Goal: Obtain resource: Obtain resource

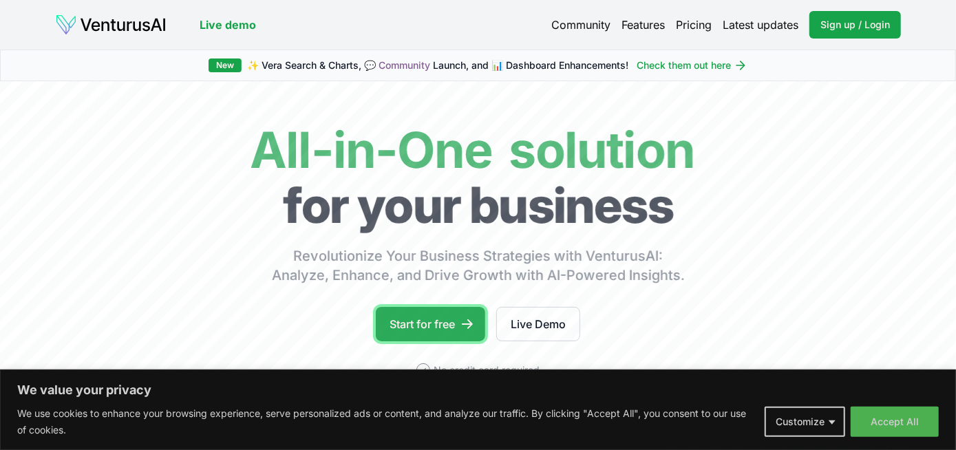
click at [425, 321] on link "Start for free" at bounding box center [430, 324] width 109 height 34
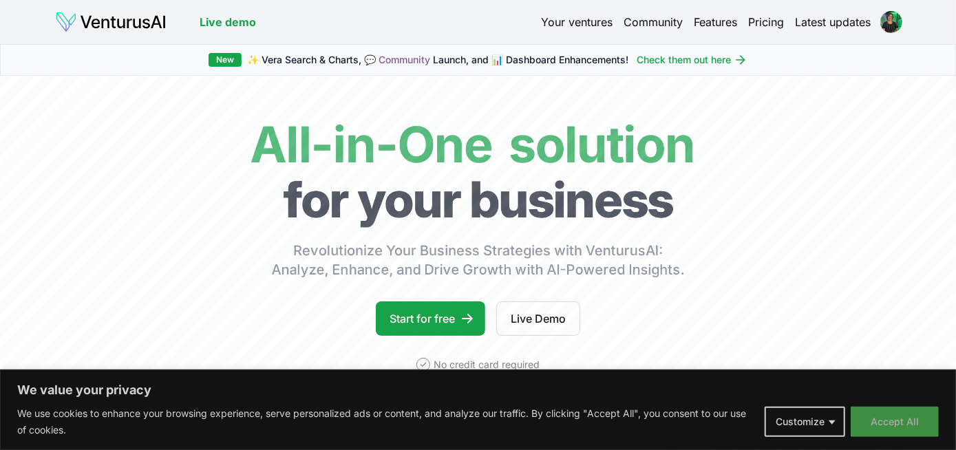
click at [879, 422] on button "Accept All" at bounding box center [894, 422] width 88 height 30
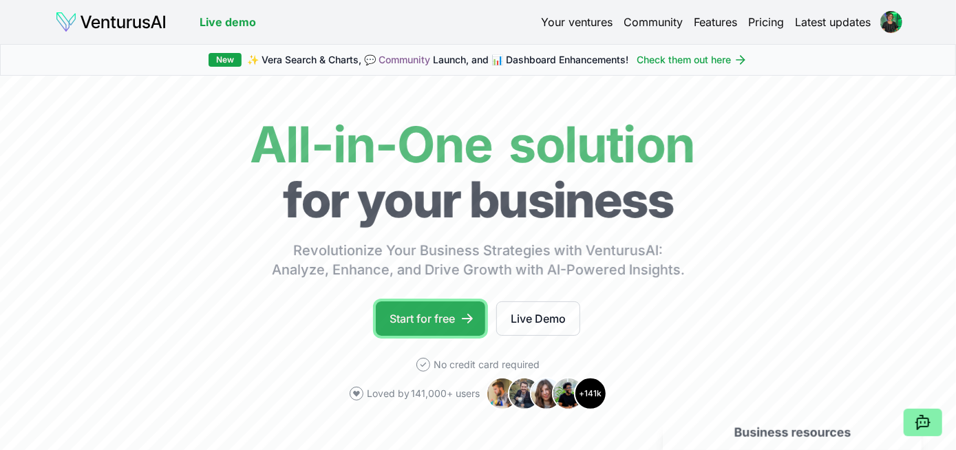
click at [425, 323] on link "Start for free" at bounding box center [430, 318] width 109 height 34
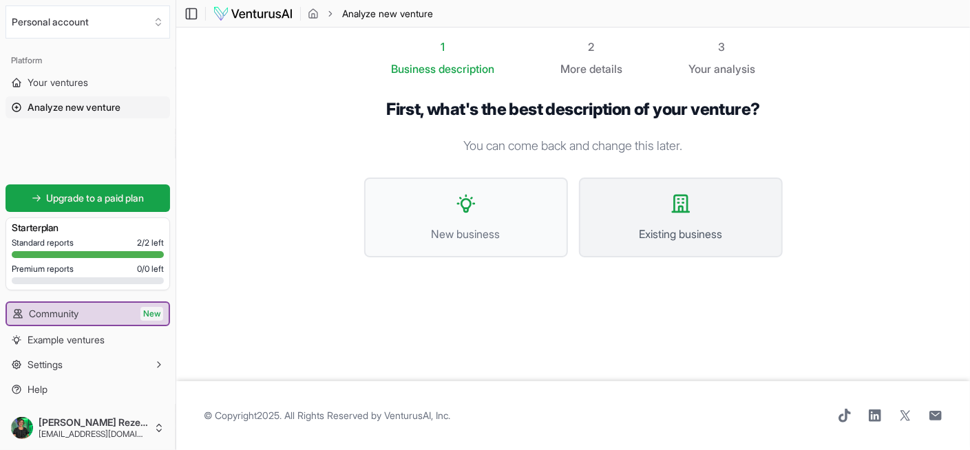
click at [662, 227] on span "Existing business" at bounding box center [680, 234] width 173 height 17
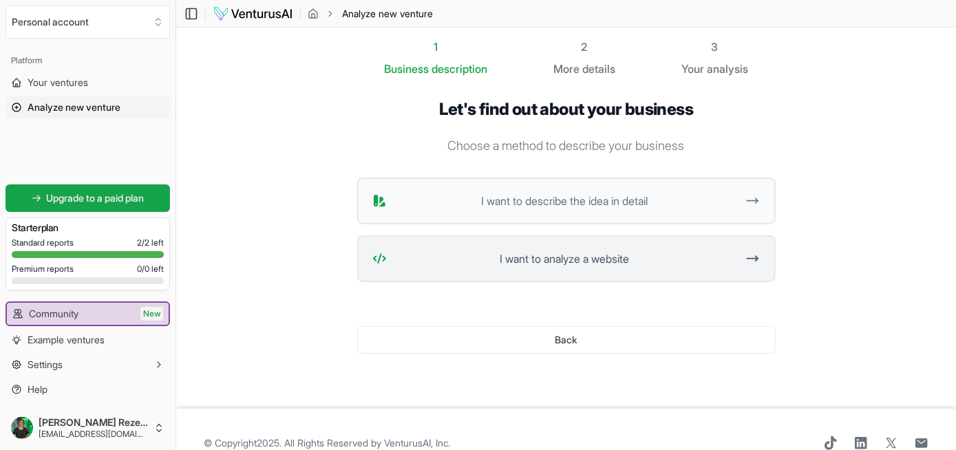
click at [589, 257] on span "I want to analyze a website" at bounding box center [564, 258] width 345 height 17
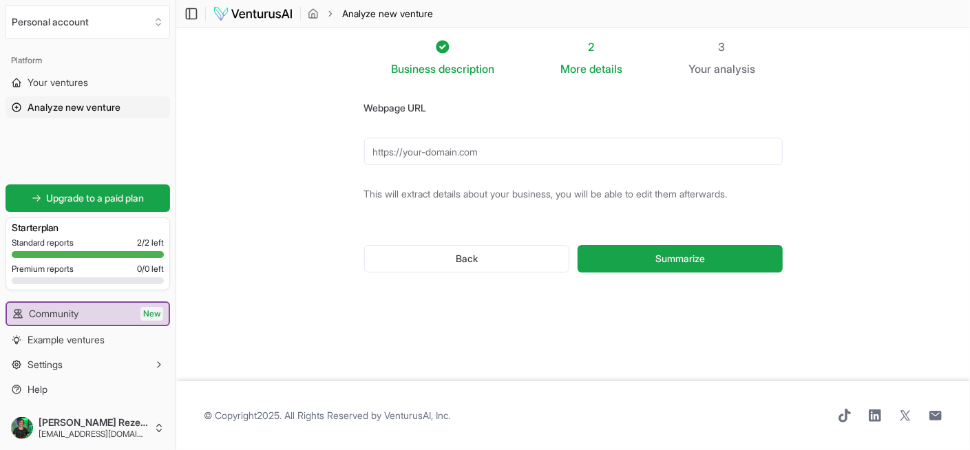
click at [456, 158] on input "Webpage URL" at bounding box center [573, 152] width 418 height 28
paste input "https://www.farmaciaartesanal.com/"
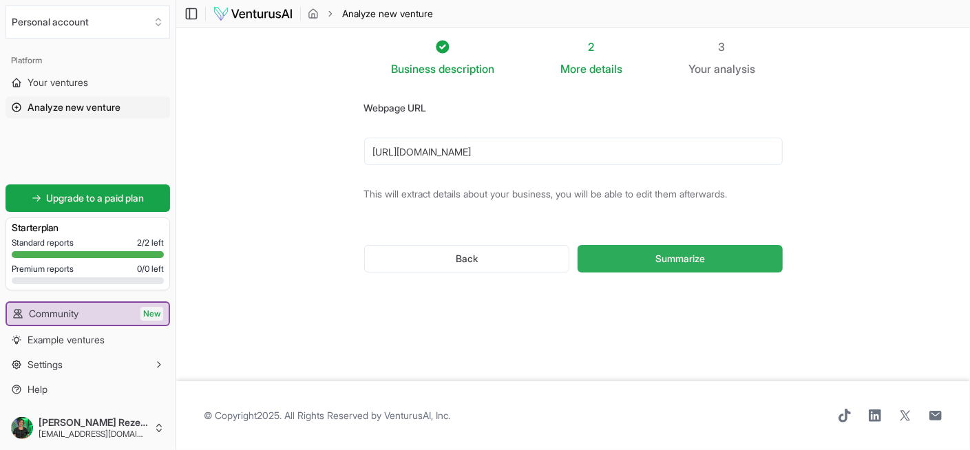
type input "https://www.farmaciaartesanal.com/"
click at [683, 260] on span "Summarize" at bounding box center [680, 259] width 50 height 14
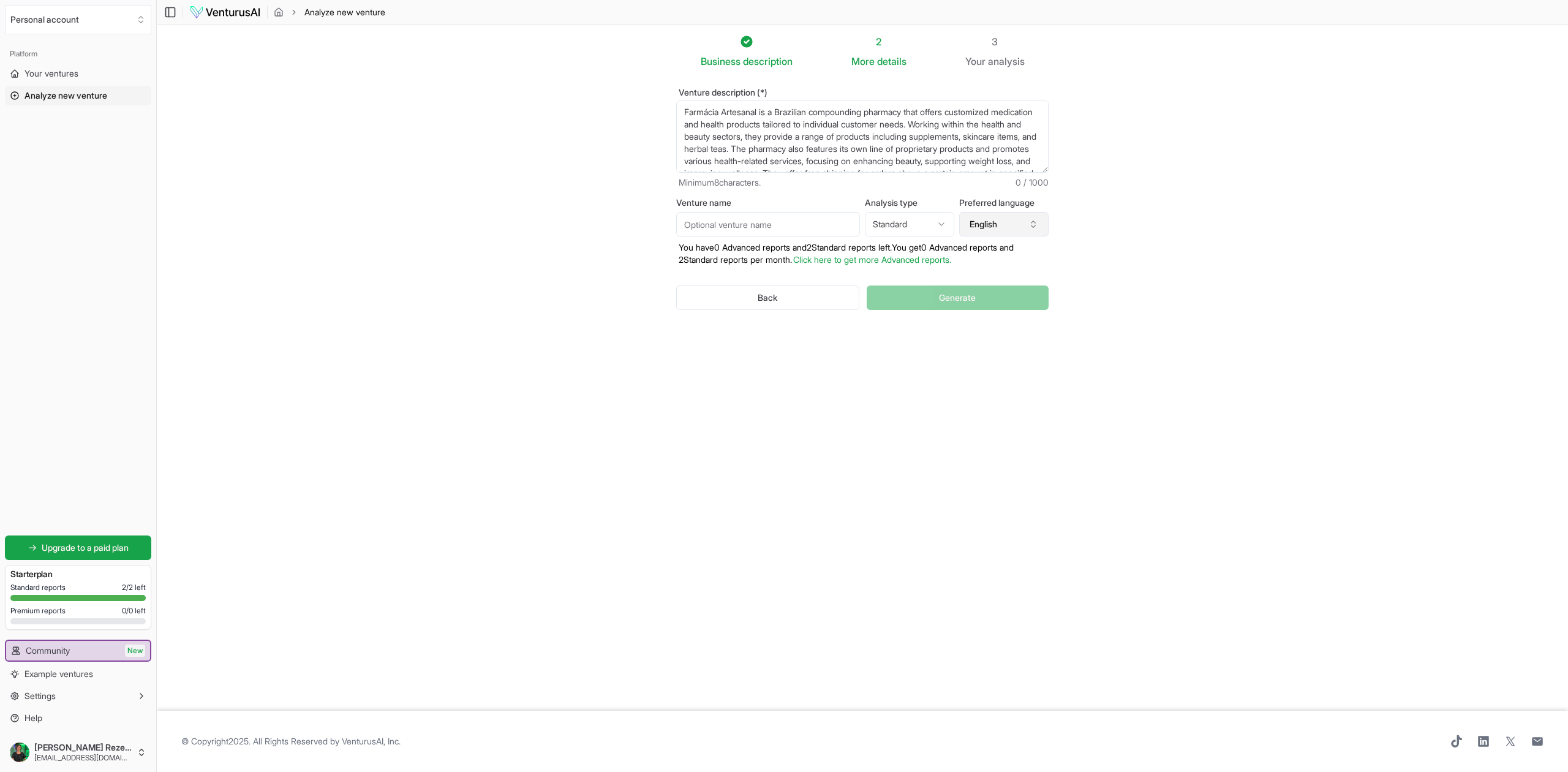
click at [850, 225] on button "English" at bounding box center [1004, 224] width 89 height 25
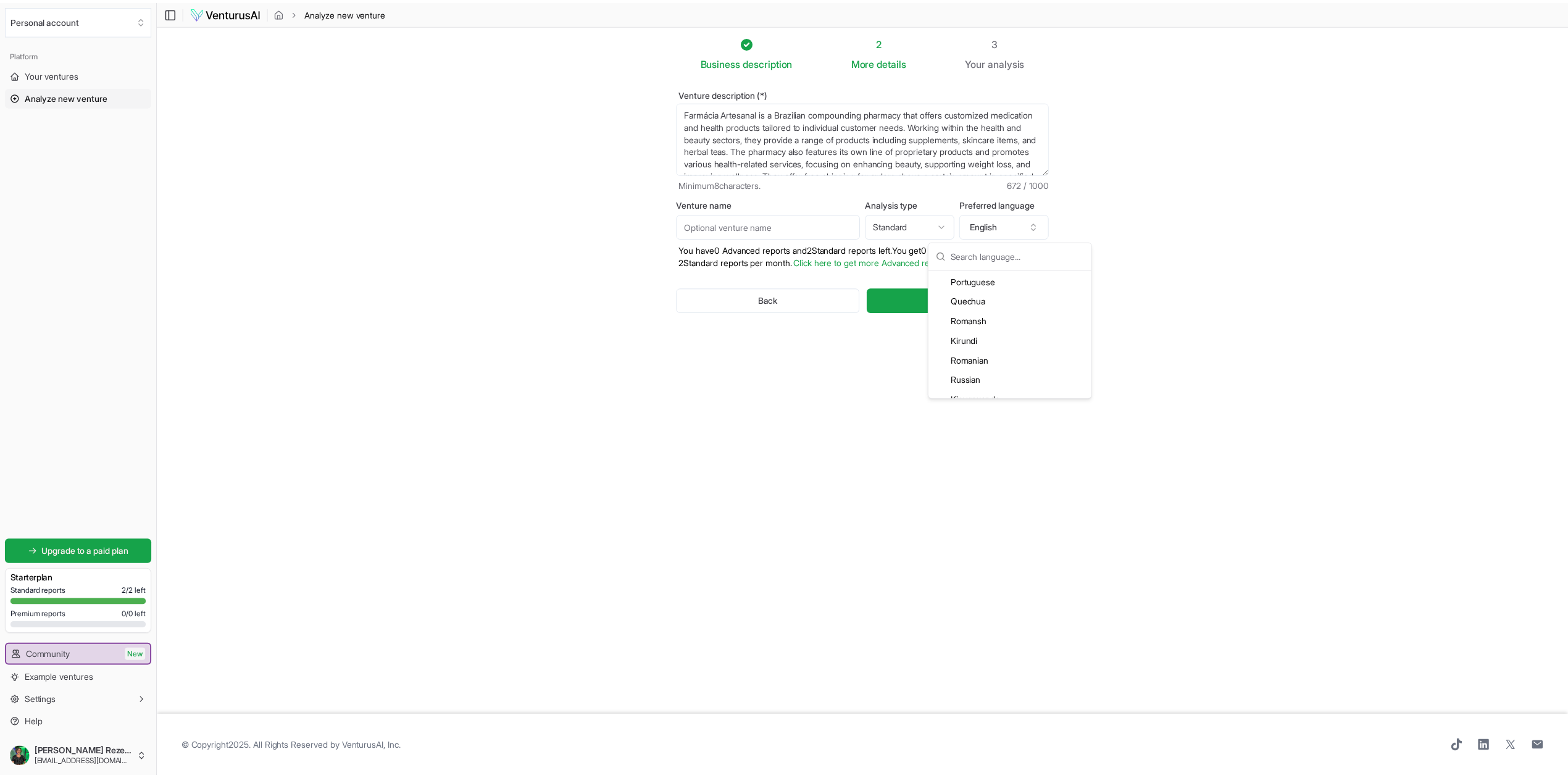
scroll to position [2469, 0]
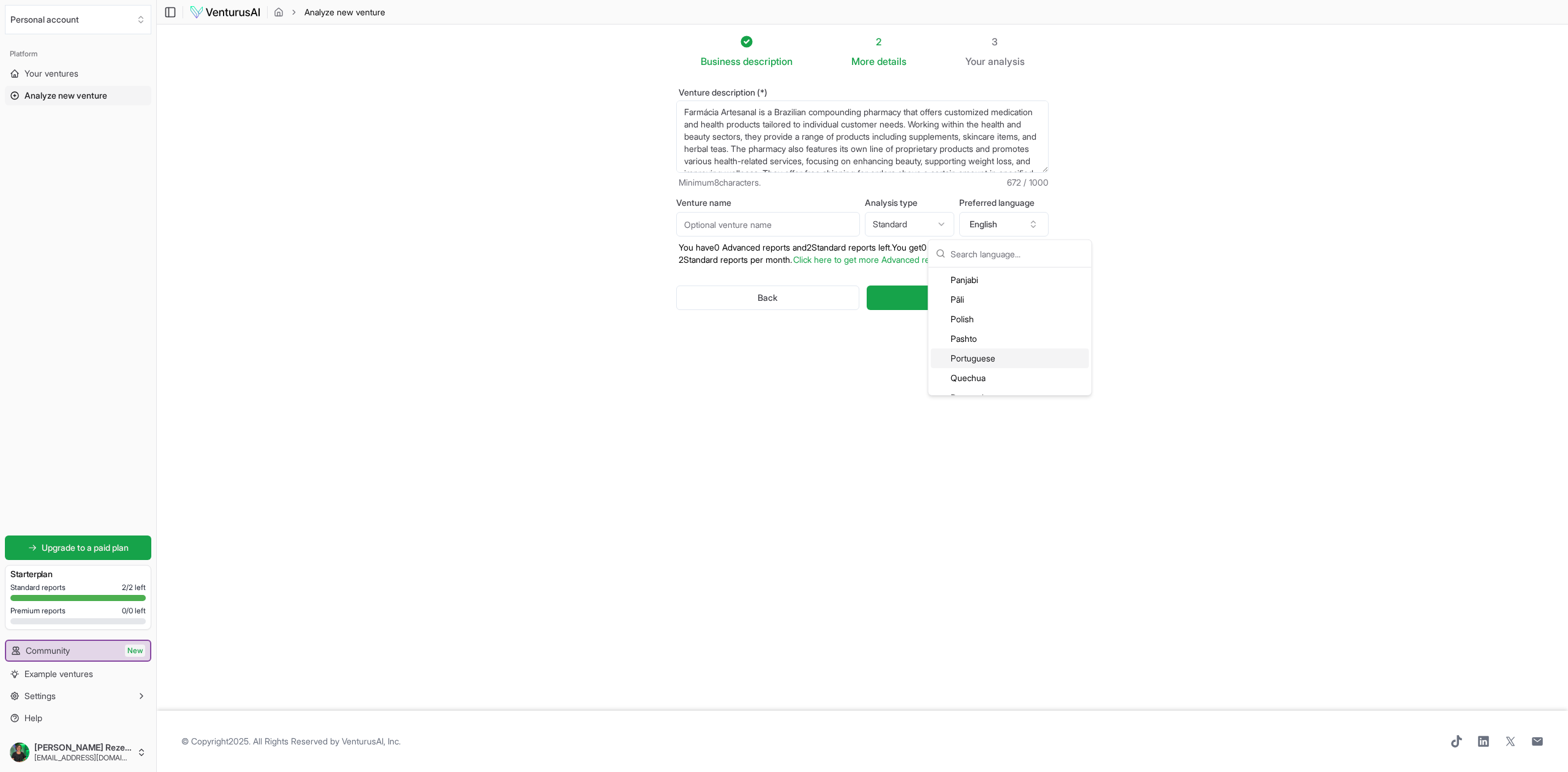
drag, startPoint x: 978, startPoint y: 346, endPoint x: 978, endPoint y: 359, distance: 13.0
click at [850, 359] on div "Portuguese" at bounding box center [1010, 359] width 158 height 20
click at [850, 226] on html "We value your privacy We use cookies to enhance your browsing experience, serve…" at bounding box center [784, 386] width 1568 height 772
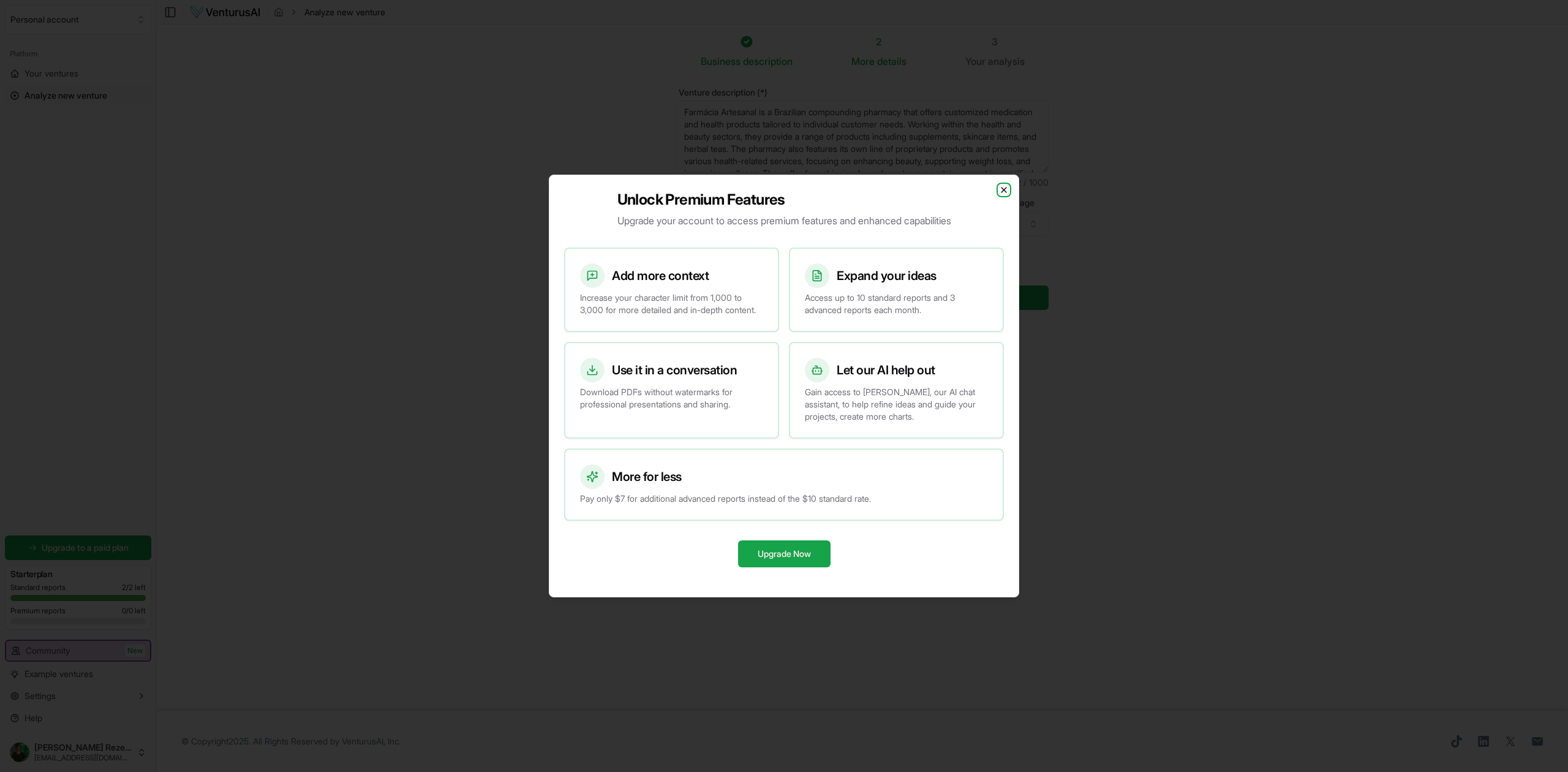
click at [850, 188] on icon "button" at bounding box center [1004, 191] width 5 height 5
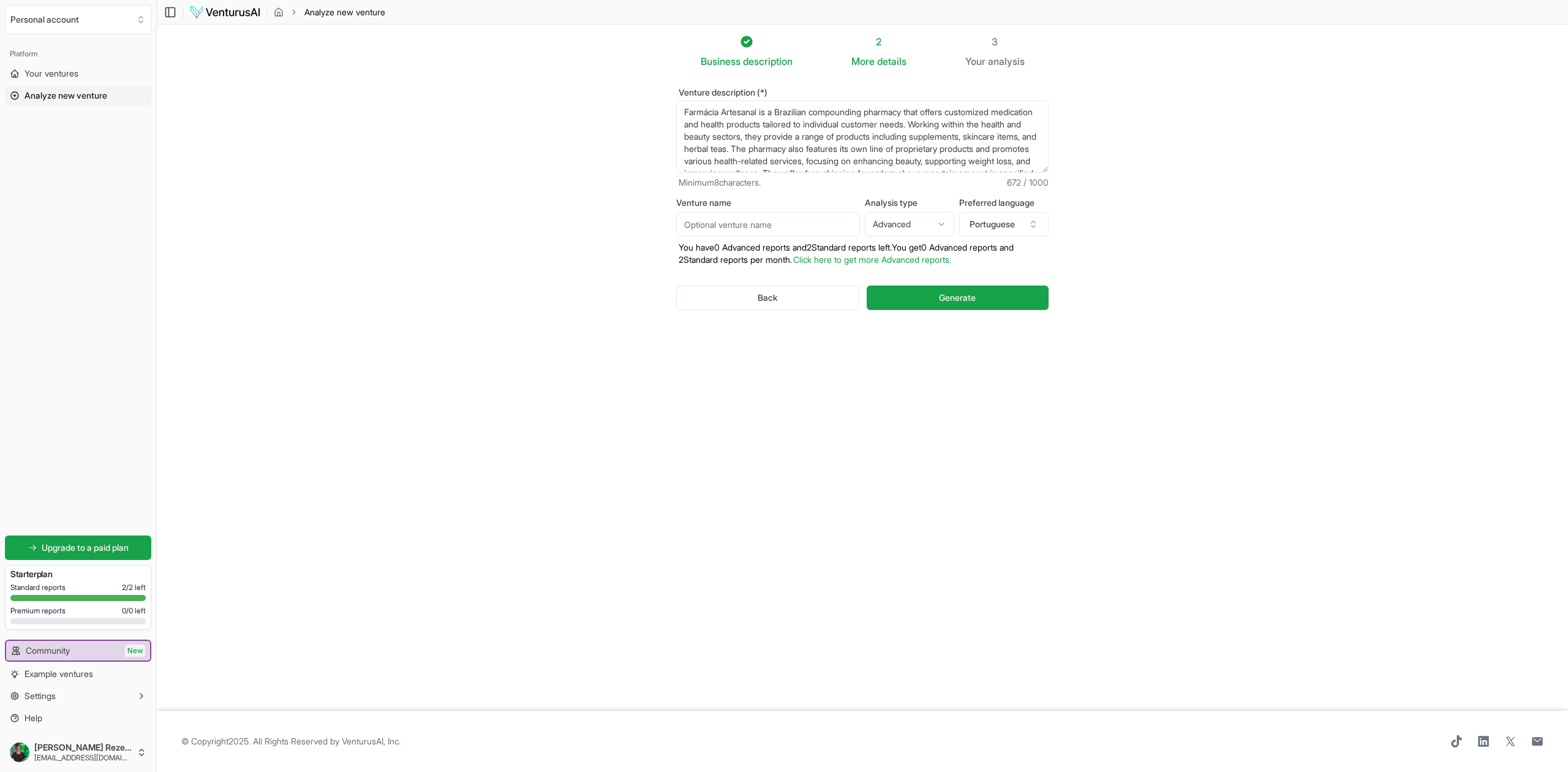
click at [850, 225] on html "We value your privacy We use cookies to enhance your browsing experience, serve…" at bounding box center [784, 386] width 1568 height 772
select select "standard"
click at [850, 299] on span "Generate" at bounding box center [957, 298] width 36 height 12
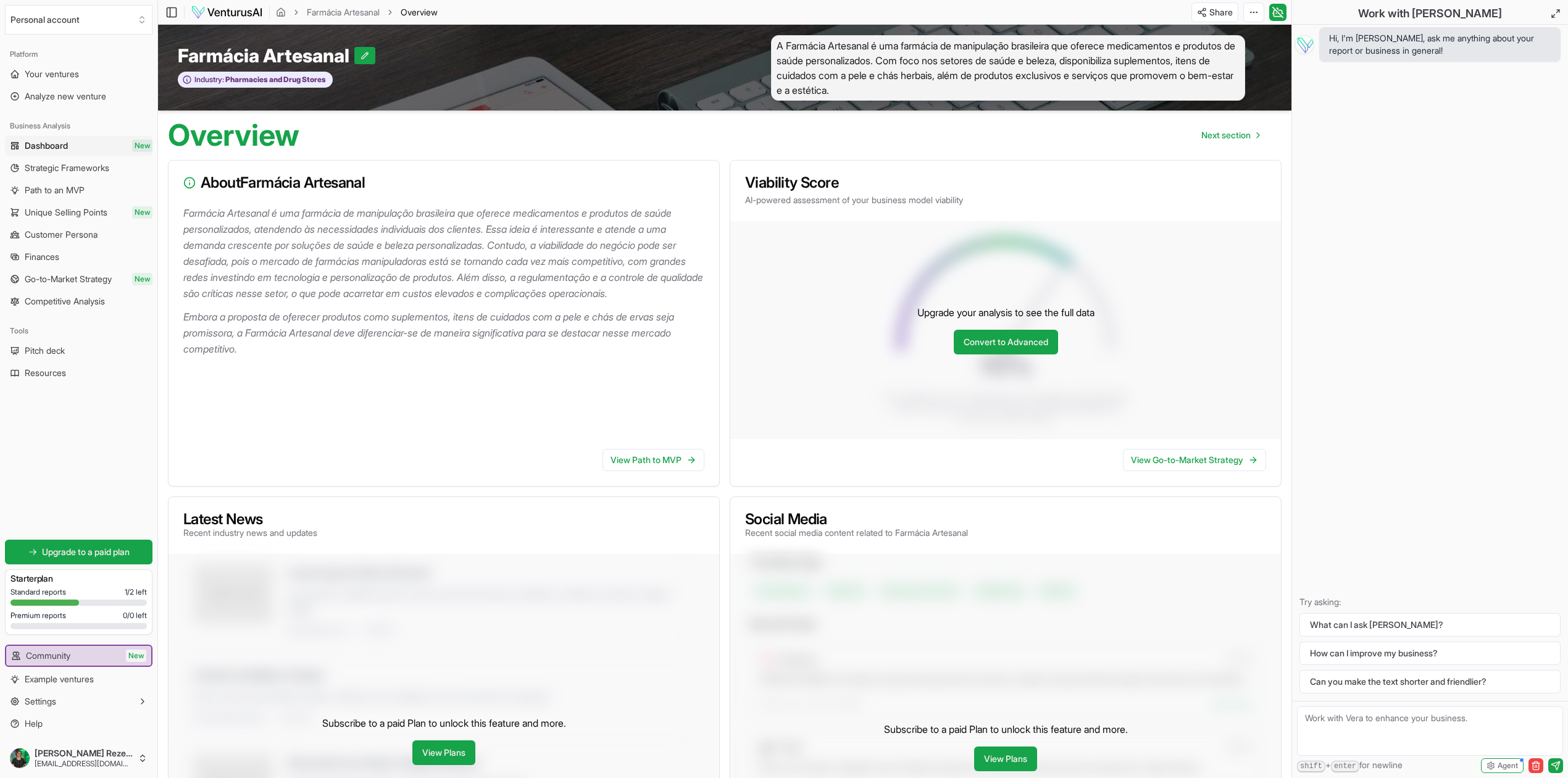
click at [655, 391] on div "Subscribe to a paid Plan to unlock this feature and more. View Plans" at bounding box center [444, 740] width 551 height 373
click at [857, 135] on span "Next section" at bounding box center [1225, 135] width 49 height 13
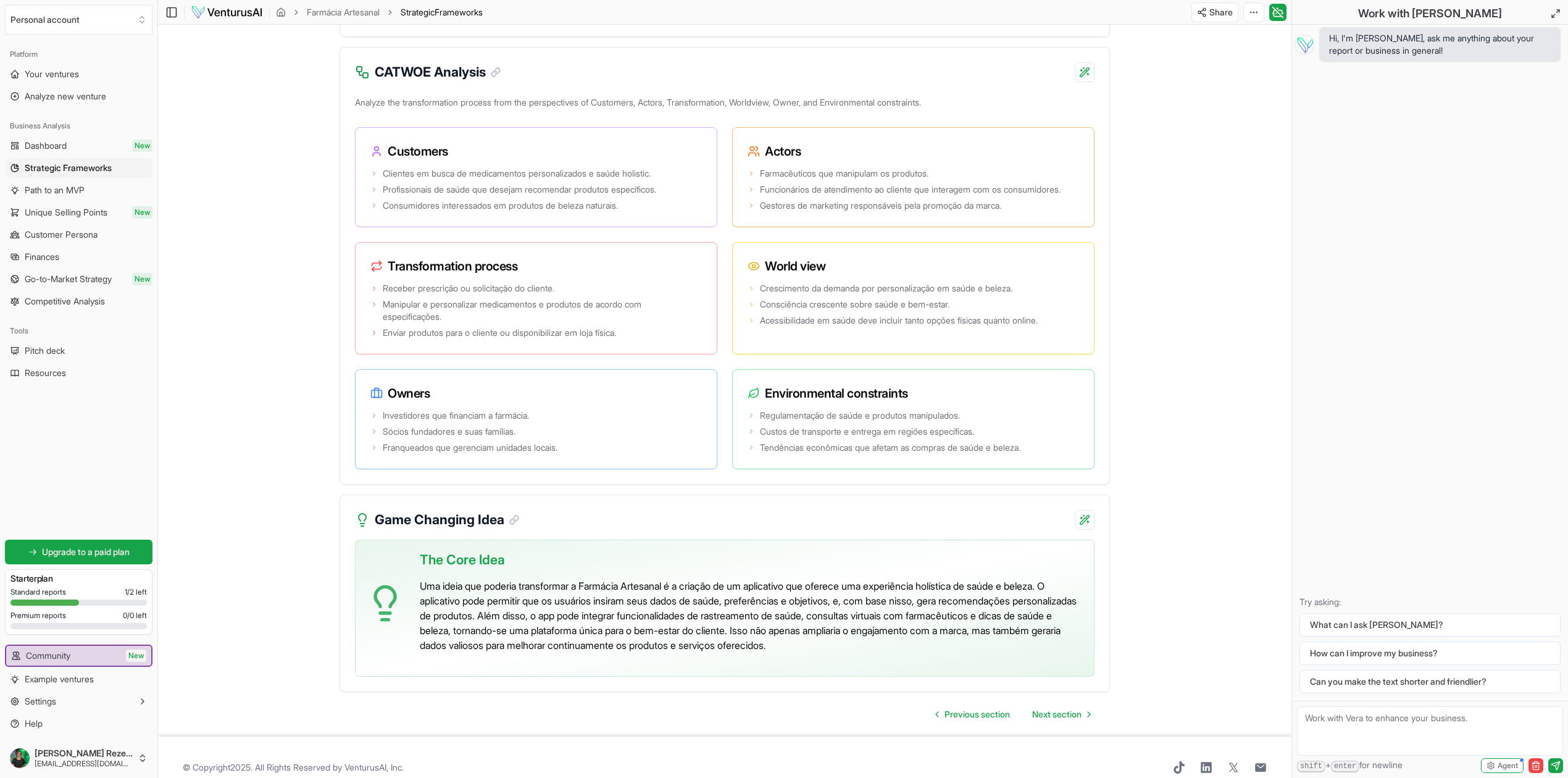
scroll to position [2225, 0]
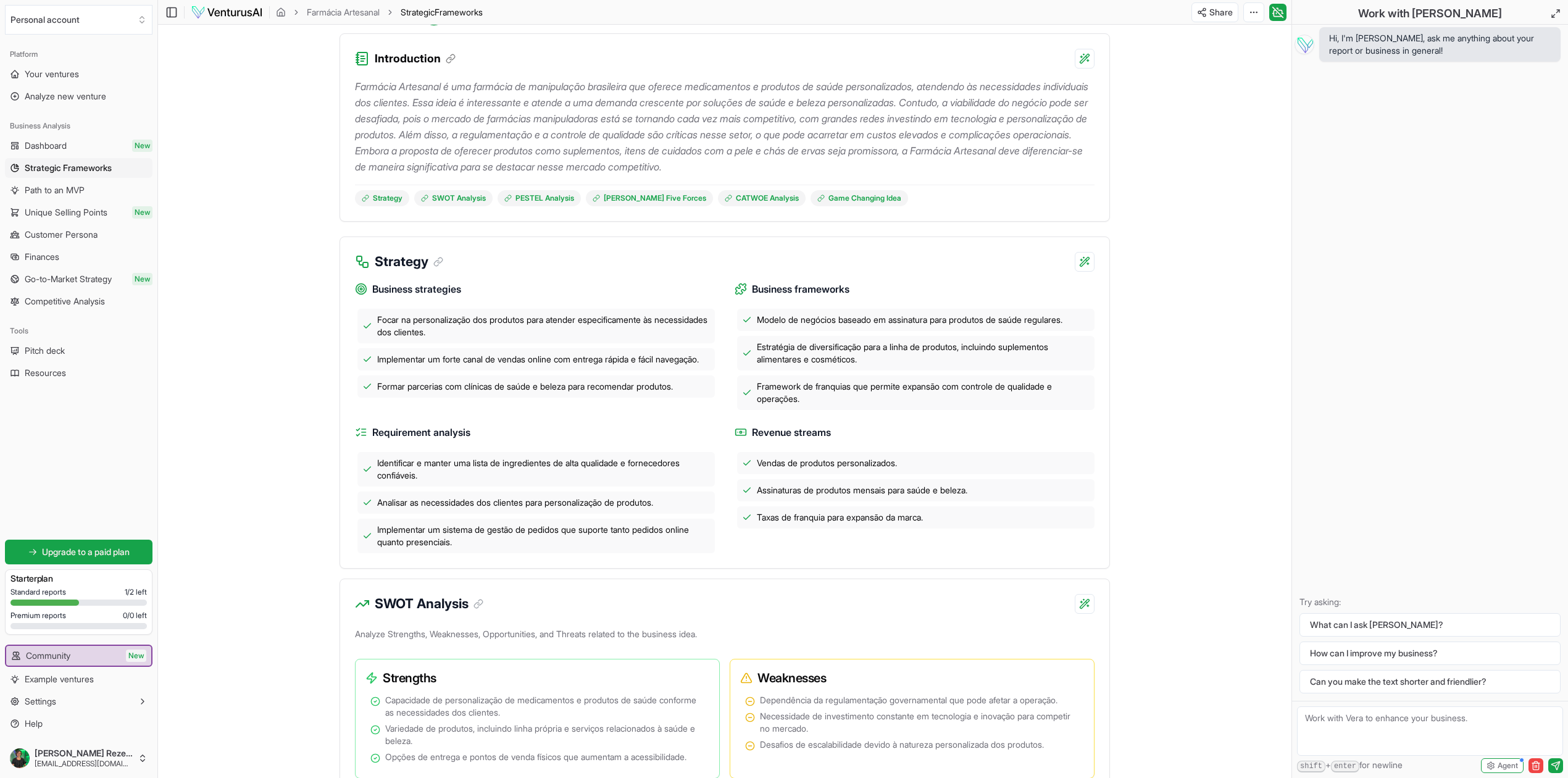
scroll to position [0, 0]
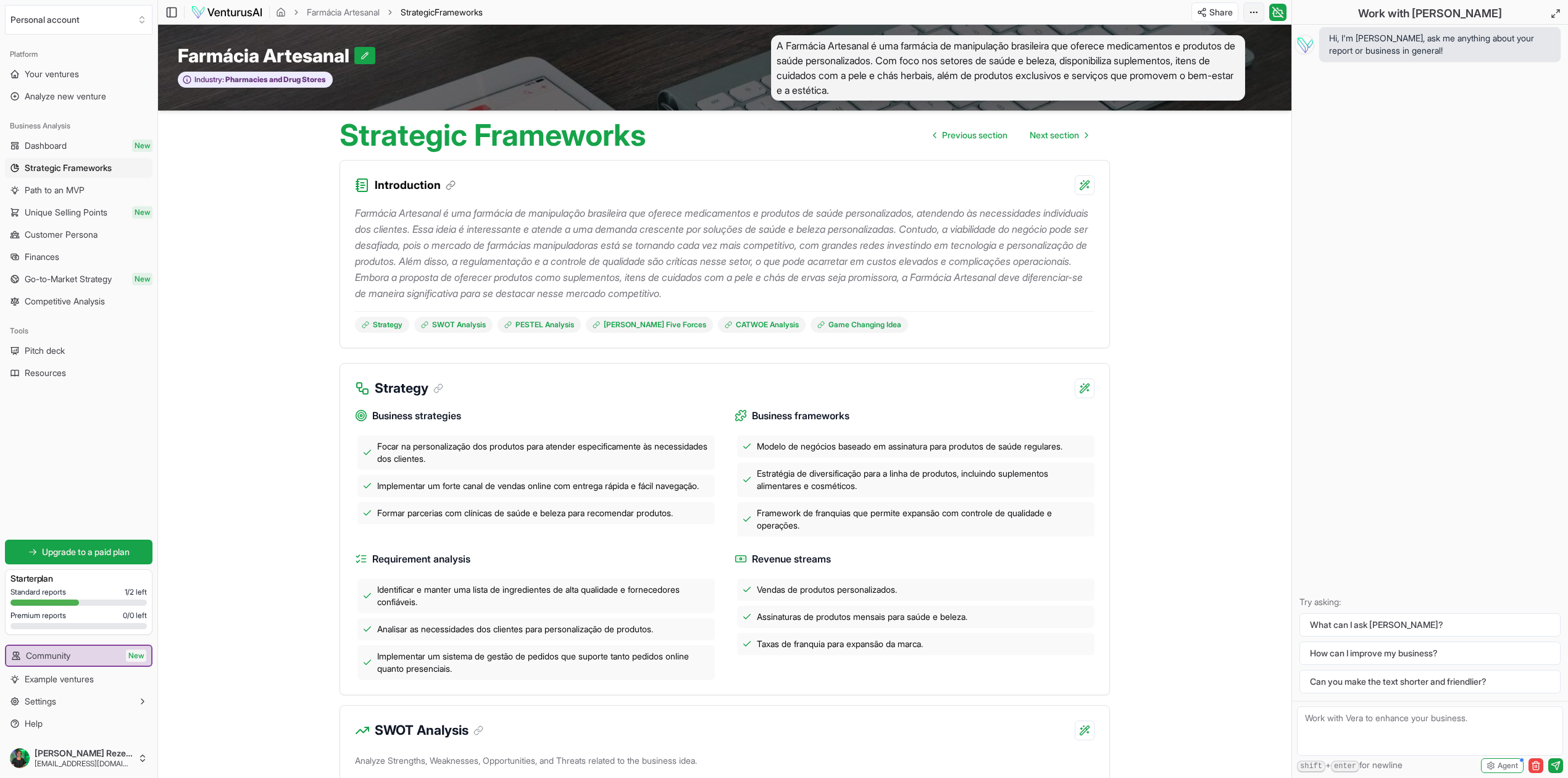
click at [857, 19] on html "We value your privacy We use cookies to enhance your browsing experience, serve…" at bounding box center [784, 389] width 1568 height 778
click at [857, 56] on div "Download PDF" at bounding box center [1206, 57] width 100 height 20
click at [857, 135] on span "Next section" at bounding box center [1054, 135] width 49 height 13
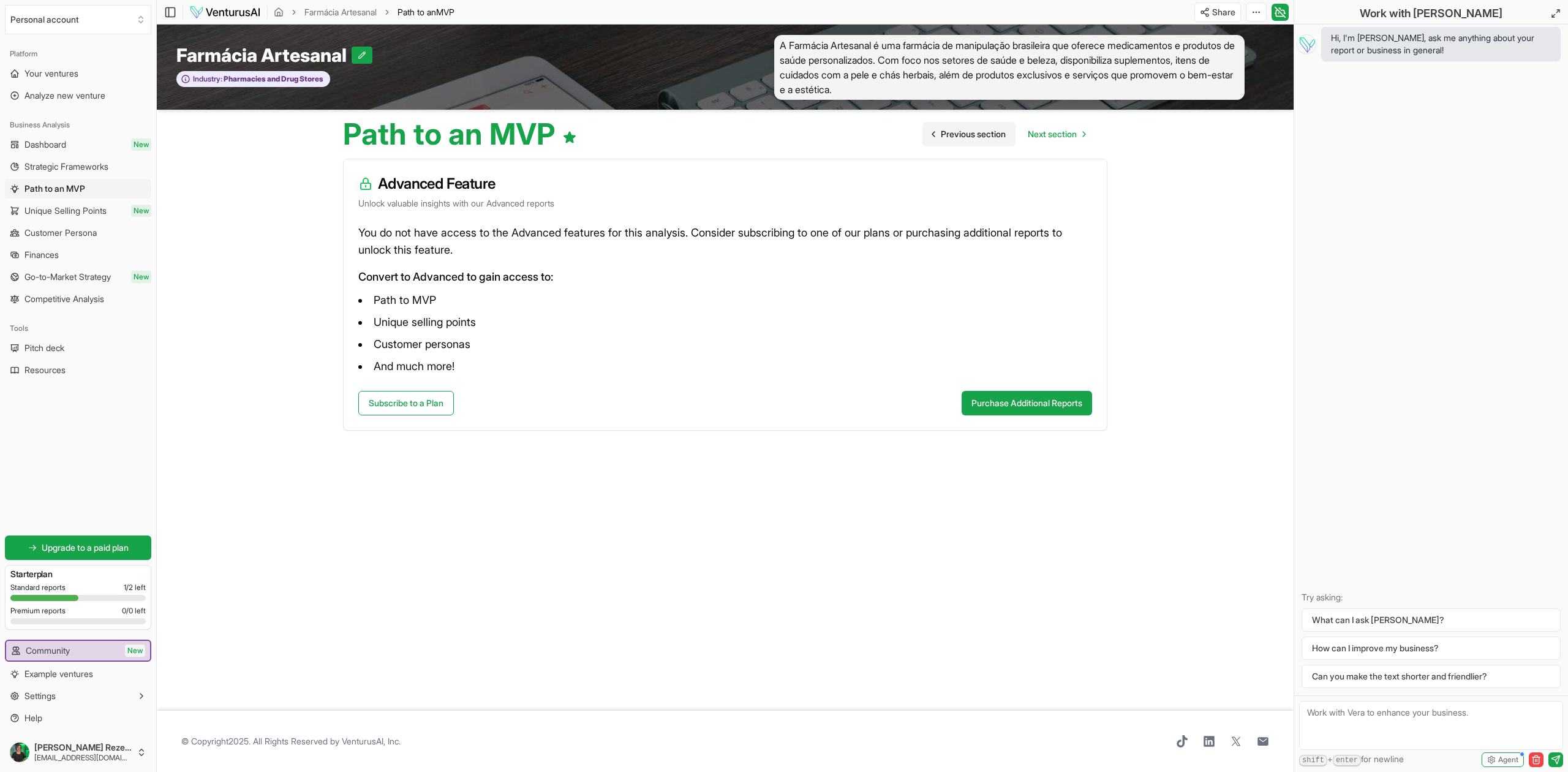
click at [850, 134] on span "Previous section" at bounding box center [973, 134] width 65 height 12
click at [1027, 407] on button "Purchase Additional Reports" at bounding box center [1026, 403] width 131 height 25
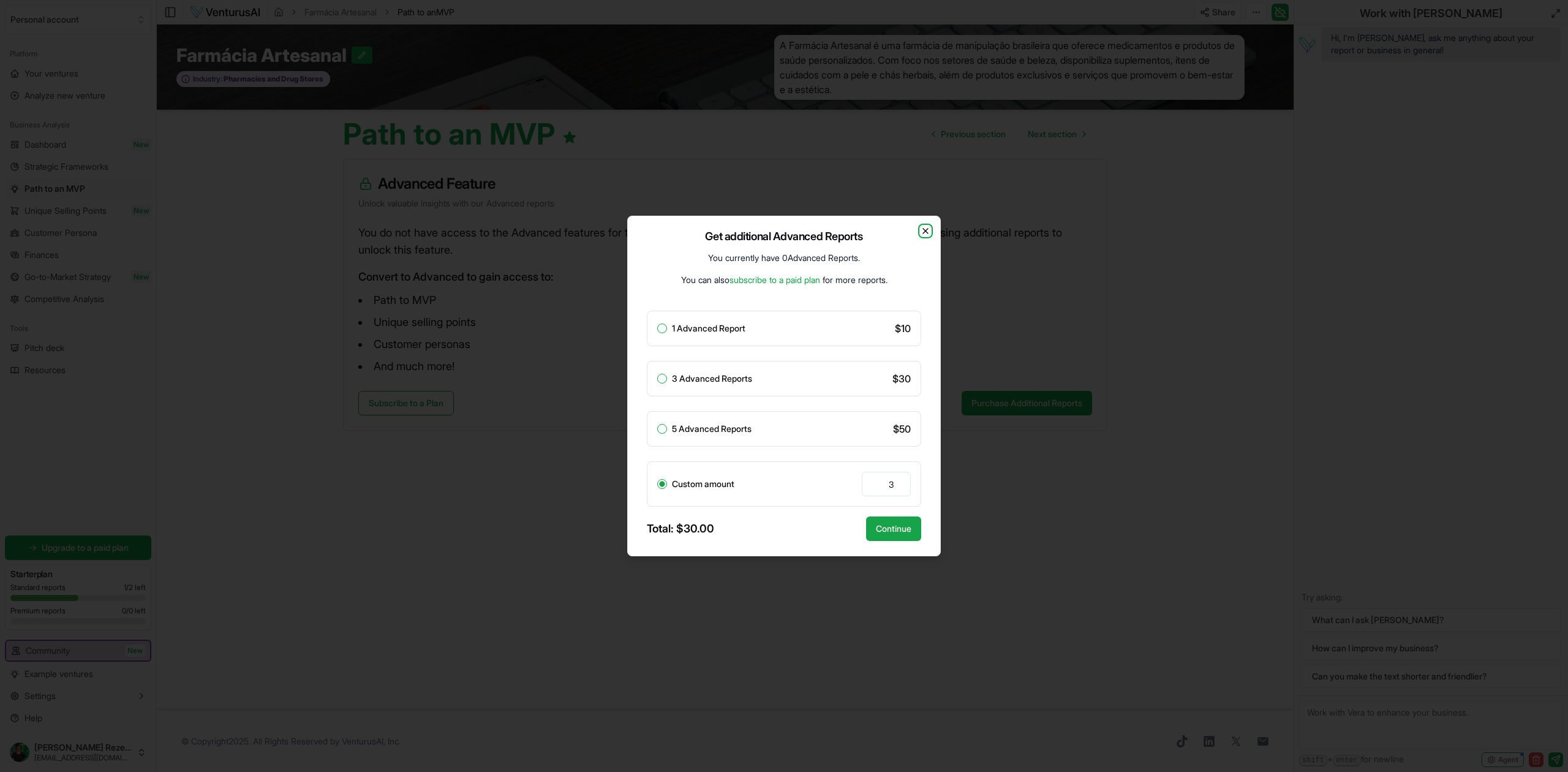
click at [922, 232] on icon "button" at bounding box center [925, 231] width 10 height 10
